Goal: Find specific page/section: Find specific page/section

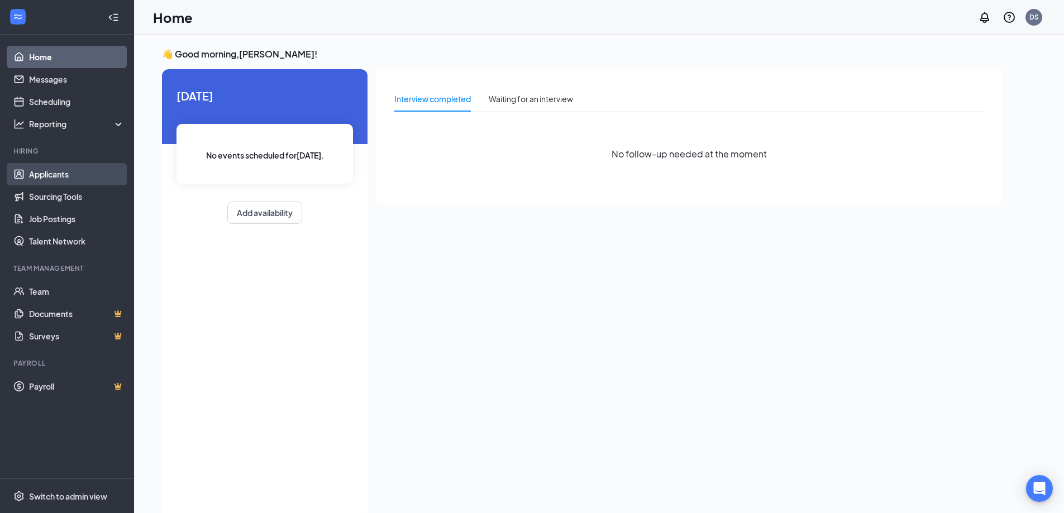
click at [62, 177] on link "Applicants" at bounding box center [77, 174] width 96 height 22
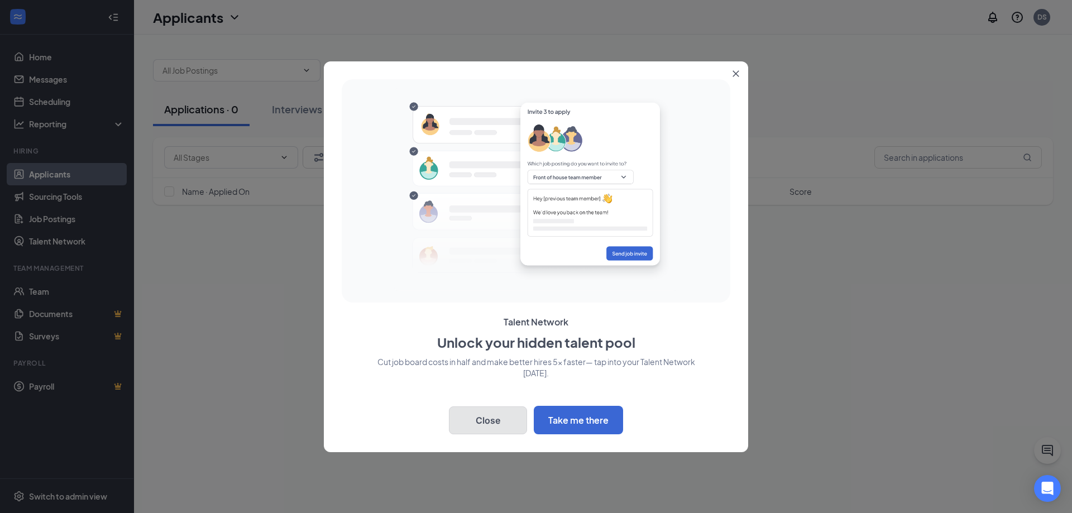
click at [517, 423] on button "Close" at bounding box center [488, 421] width 78 height 28
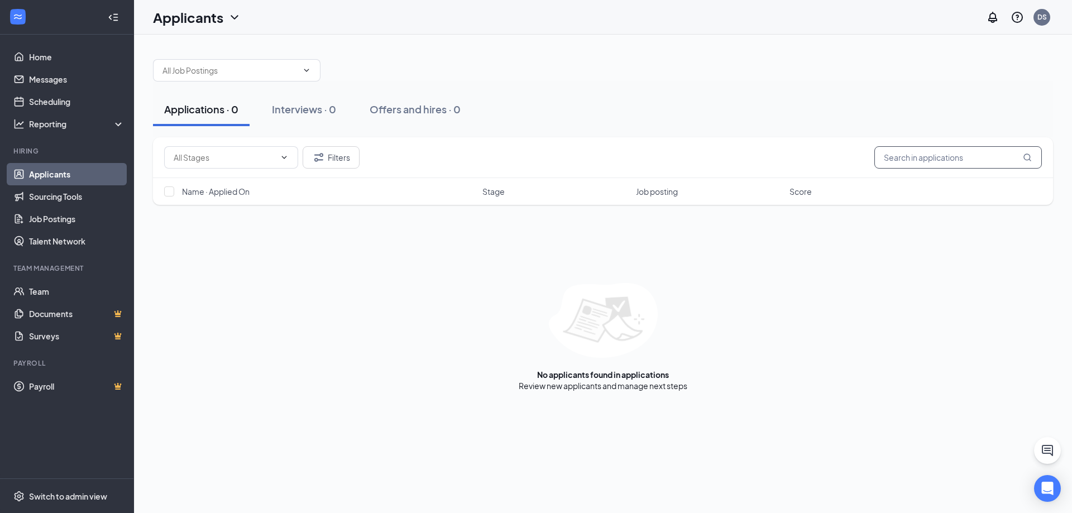
click at [927, 160] on input "text" at bounding box center [959, 157] width 168 height 22
type input "[PERSON_NAME]"
click at [1028, 160] on icon "MagnifyingGlass" at bounding box center [1027, 157] width 7 height 7
click at [308, 69] on icon "ChevronDown" at bounding box center [306, 70] width 9 height 9
click at [308, 71] on icon "ChevronDown" at bounding box center [306, 70] width 9 height 9
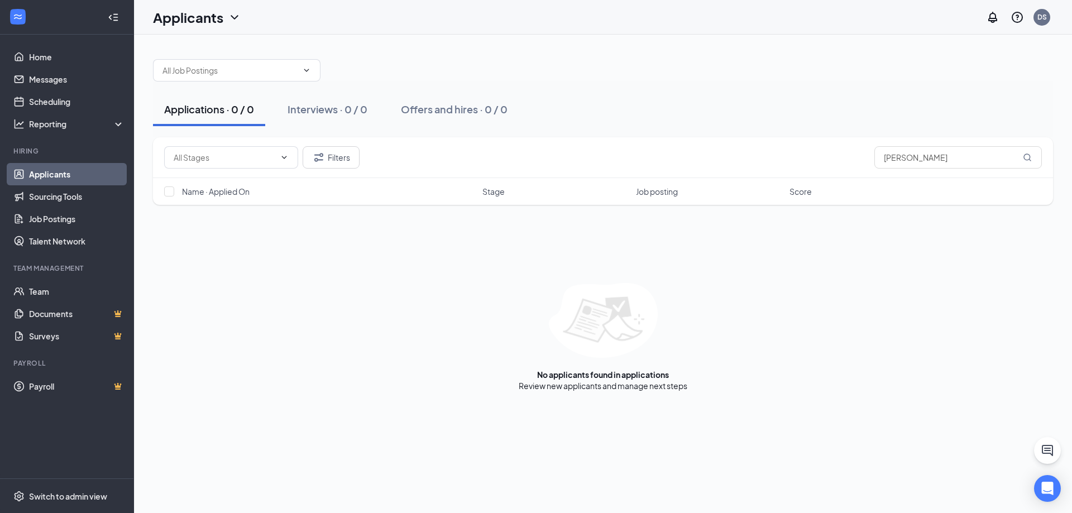
click at [231, 16] on icon "ChevronDown" at bounding box center [234, 17] width 13 height 13
click at [187, 79] on link "Archived applicants" at bounding box center [220, 73] width 121 height 11
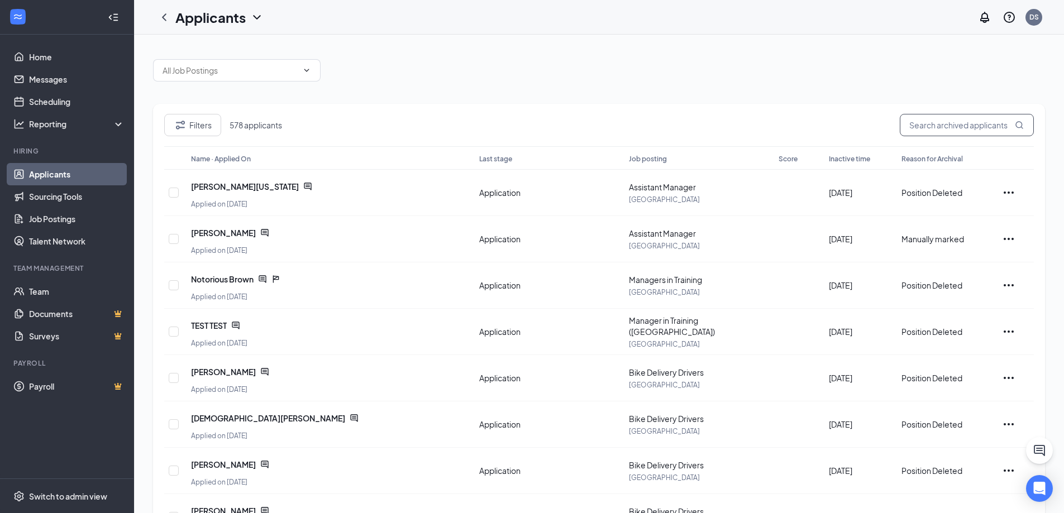
click at [999, 130] on input "text" at bounding box center [967, 125] width 134 height 22
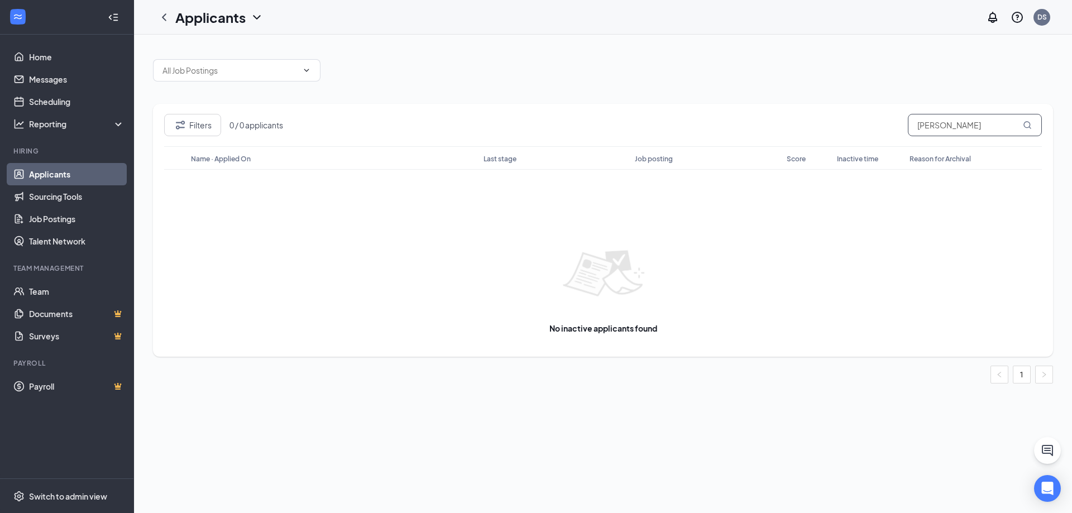
type input "[PERSON_NAME]"
